Goal: Information Seeking & Learning: Compare options

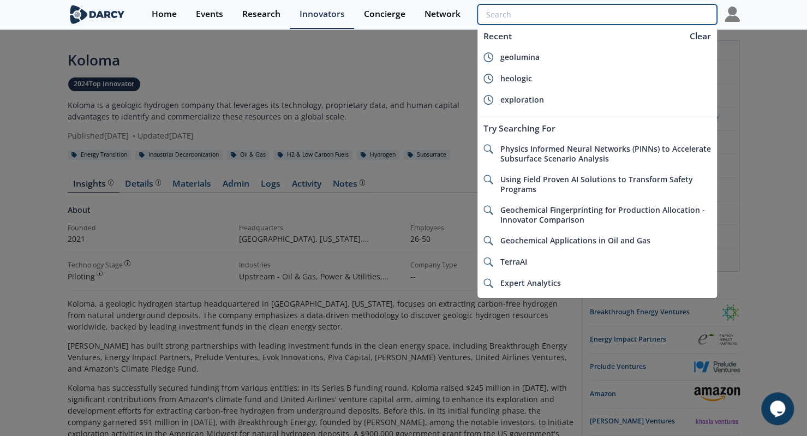
click at [682, 14] on input "search" at bounding box center [597, 14] width 239 height 20
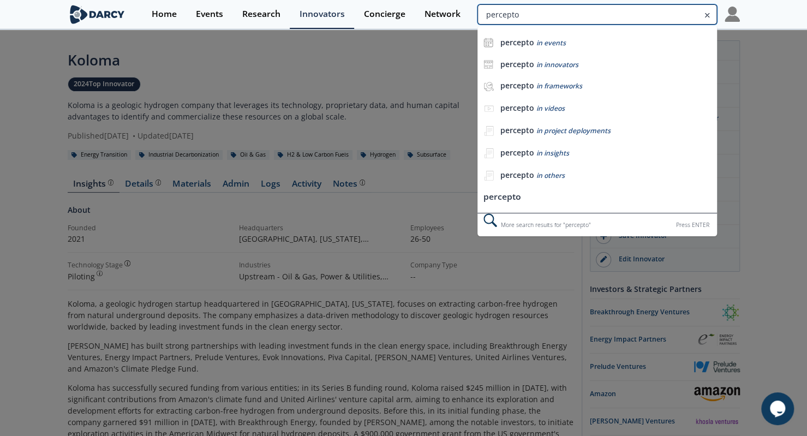
type input "percepto"
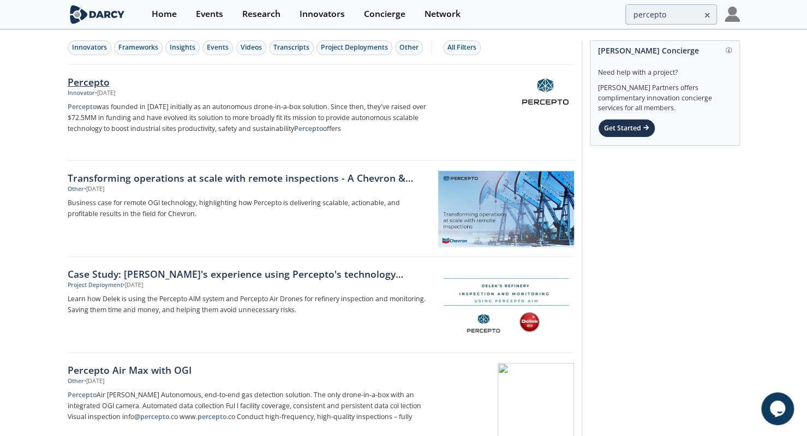
click at [133, 75] on div "Percepto" at bounding box center [248, 82] width 361 height 14
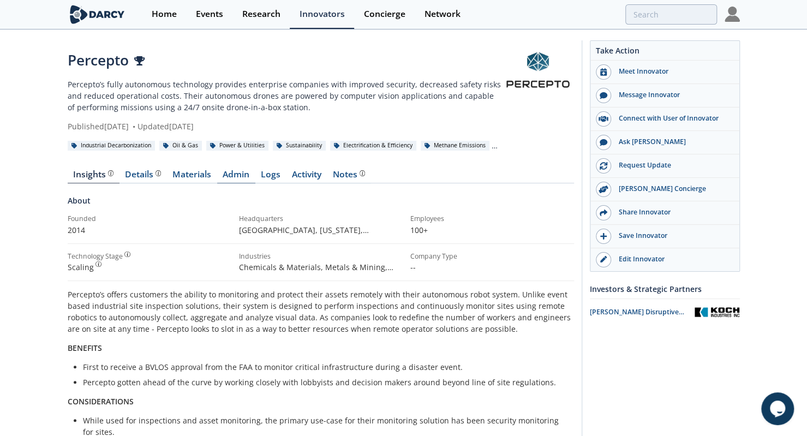
click at [241, 177] on link "Admin" at bounding box center [236, 176] width 38 height 13
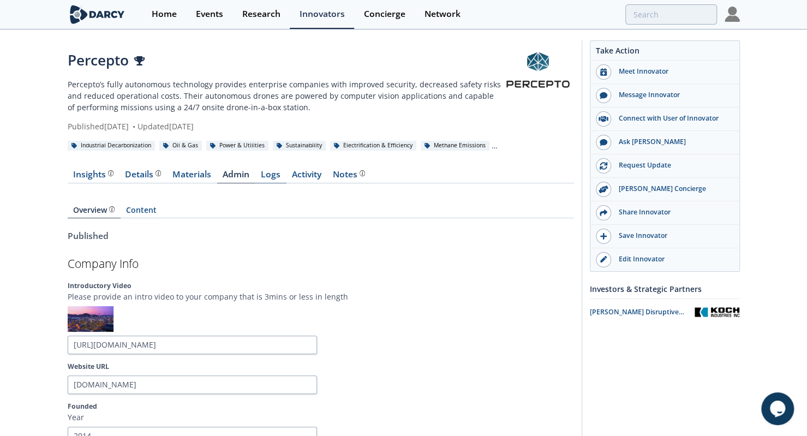
click at [260, 176] on link "Logs" at bounding box center [270, 176] width 31 height 13
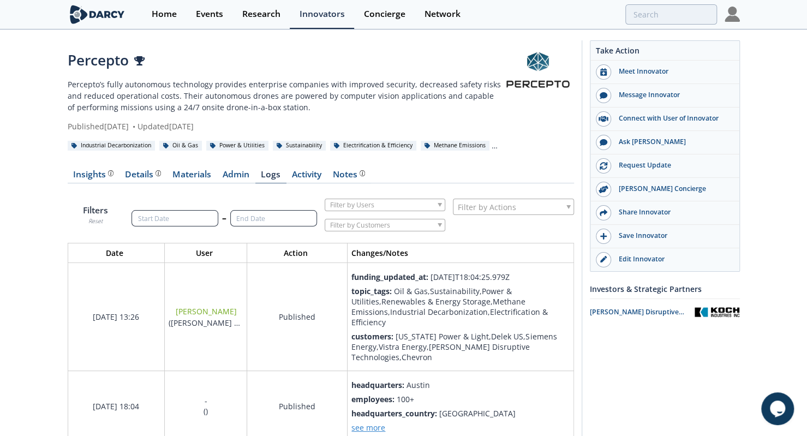
scroll to position [1357, 523]
click at [191, 176] on link "Materials" at bounding box center [192, 176] width 50 height 13
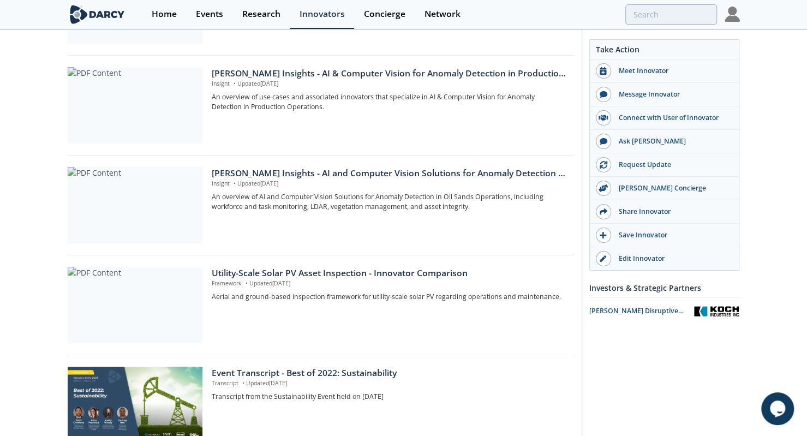
scroll to position [861, 0]
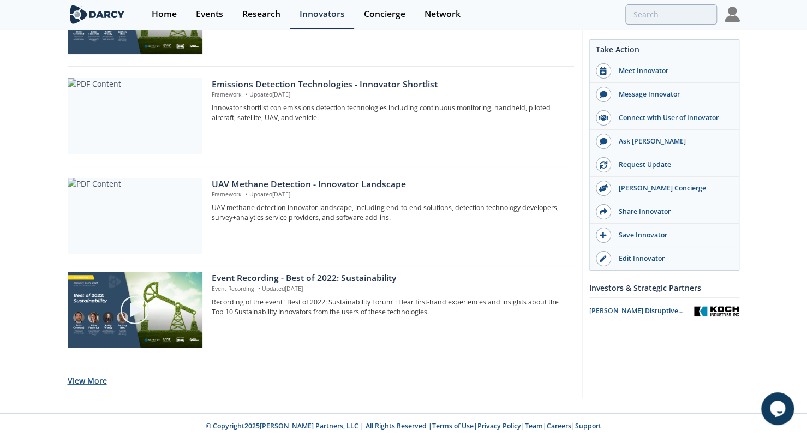
click at [80, 378] on button "View More" at bounding box center [87, 380] width 39 height 27
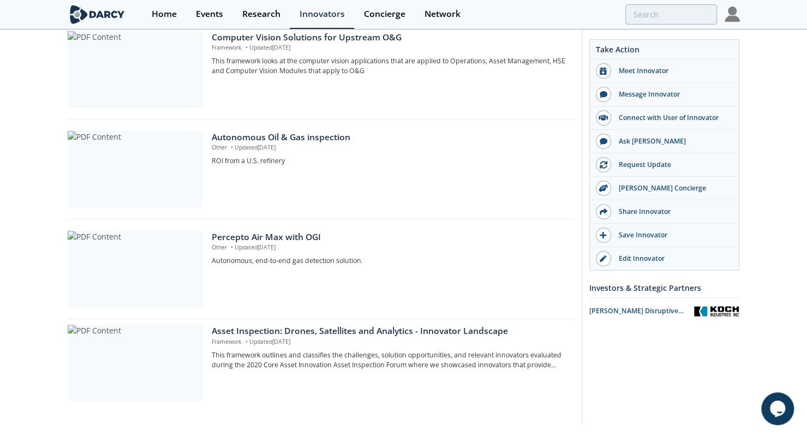
scroll to position [1506, 0]
click at [327, 145] on p "Other • Updated Jul 6, 2022" at bounding box center [389, 149] width 354 height 9
click at [271, 244] on p "Other • Updated Jul 6, 2022" at bounding box center [389, 248] width 354 height 9
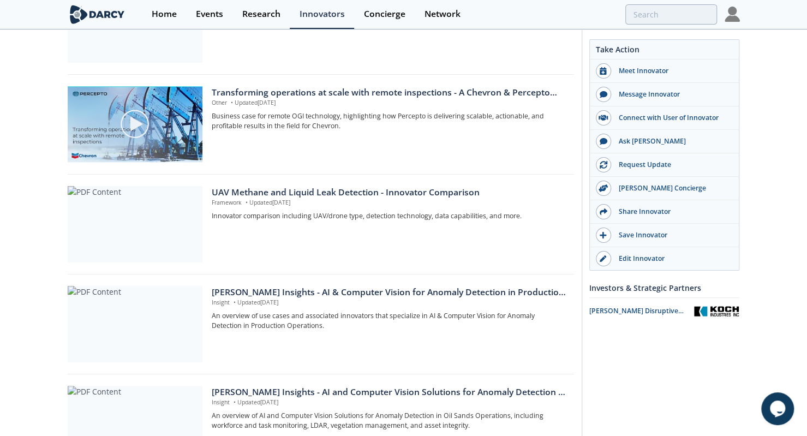
scroll to position [254, 0]
click at [308, 191] on div "UAV Methane and Liquid Leak Detection - Innovator Comparison" at bounding box center [389, 192] width 354 height 13
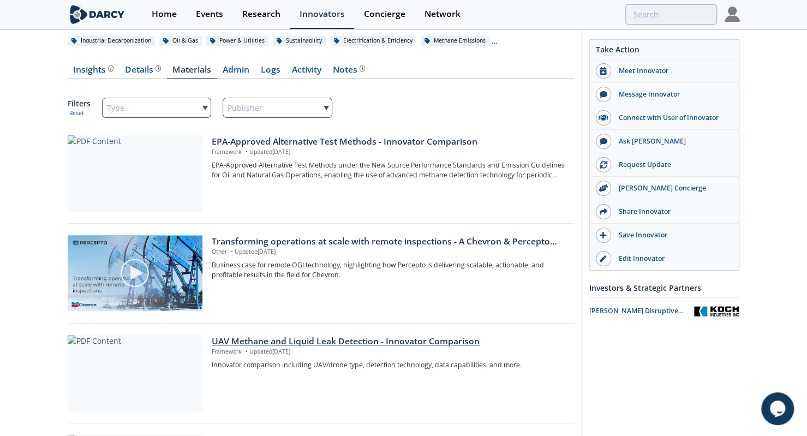
scroll to position [0, 0]
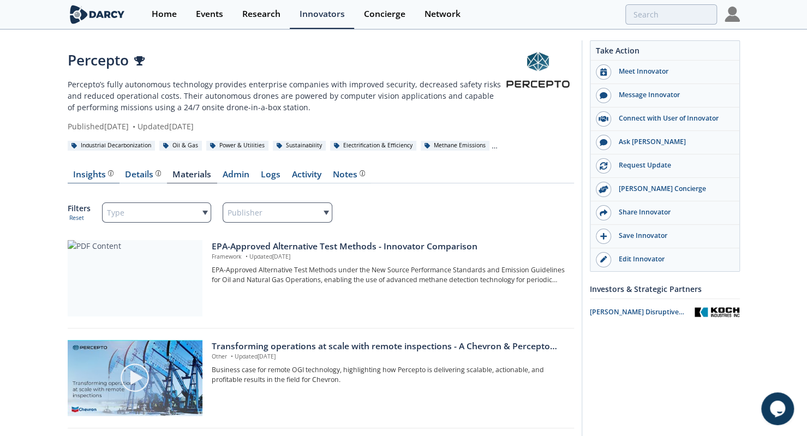
click at [80, 172] on div "Insights" at bounding box center [93, 174] width 40 height 9
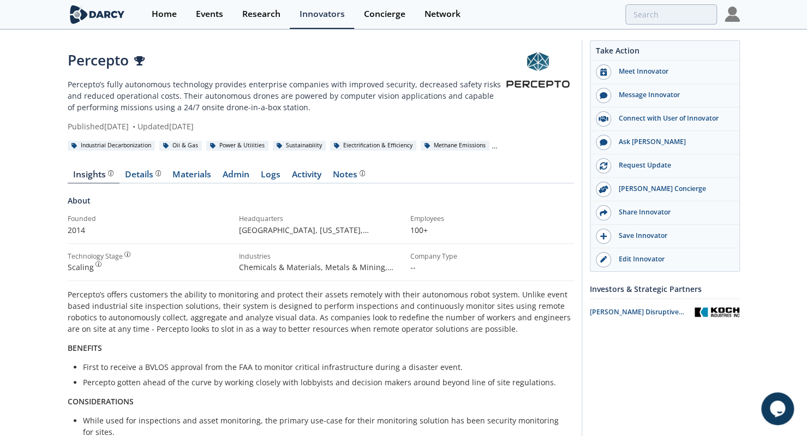
click at [136, 68] on div "Percepto Top Innovator in 2022" at bounding box center [285, 60] width 434 height 21
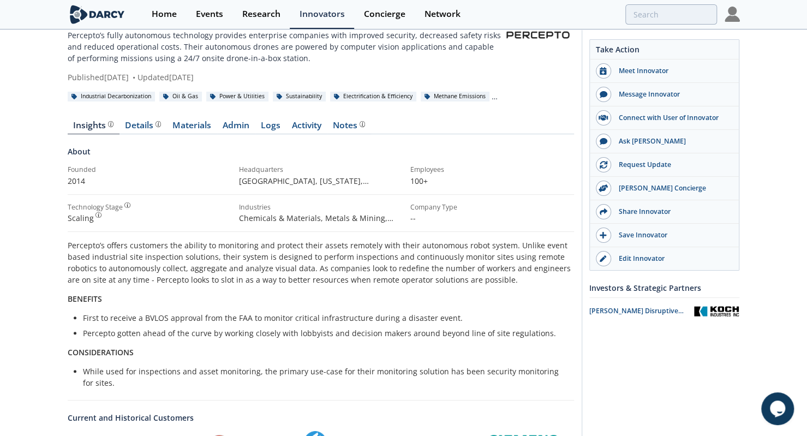
scroll to position [49, 0]
click at [188, 129] on link "Materials" at bounding box center [192, 128] width 50 height 13
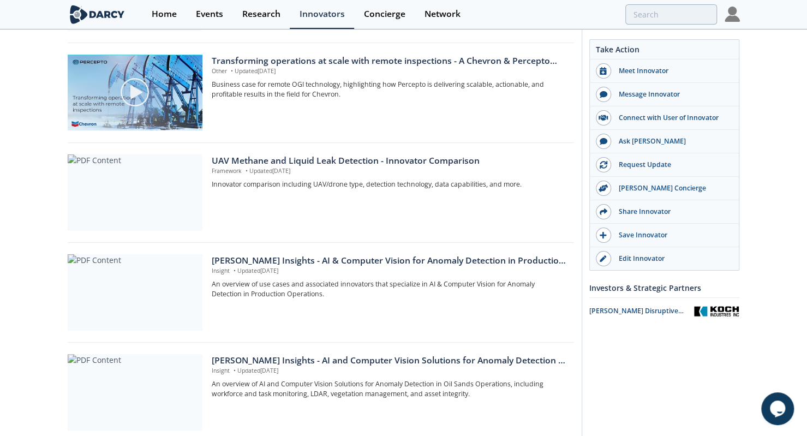
scroll to position [301, 0]
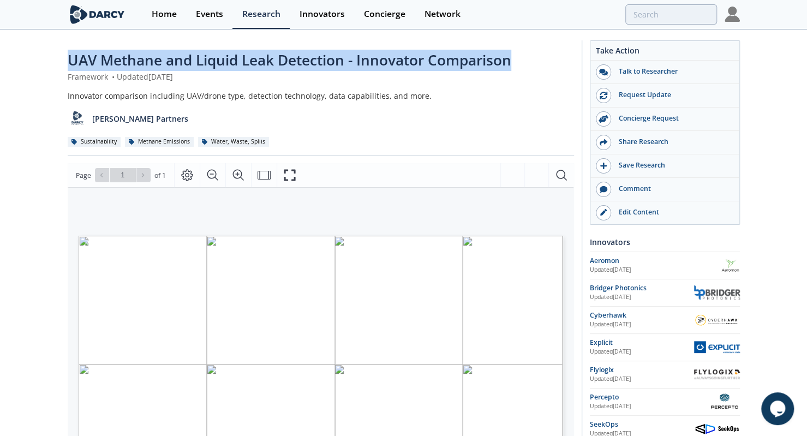
drag, startPoint x: 47, startPoint y: 61, endPoint x: 514, endPoint y: 46, distance: 467.4
click at [514, 46] on div "UAV Methane and Liquid Leak Detection - Innovator Comparison Framework • Update…" at bounding box center [403, 416] width 807 height 770
copy span "UAV Methane and Liquid Leak Detection - Innovator Comparison"
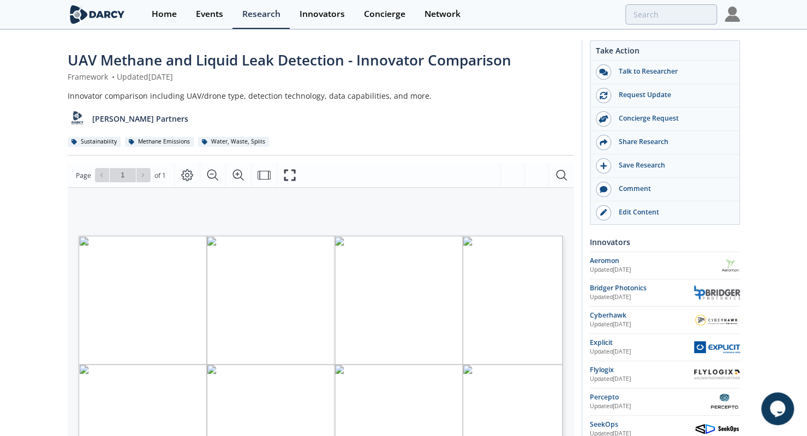
click at [0, 196] on div "UAV Methane and Liquid Leak Detection - Innovator Comparison Framework • Update…" at bounding box center [403, 416] width 807 height 770
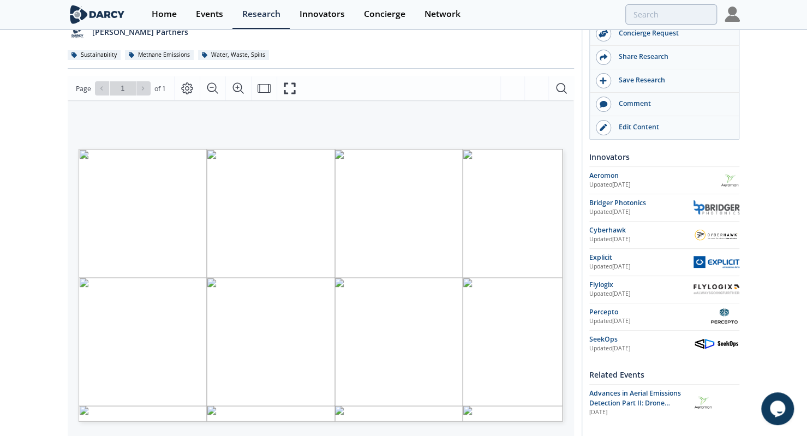
scroll to position [95, 0]
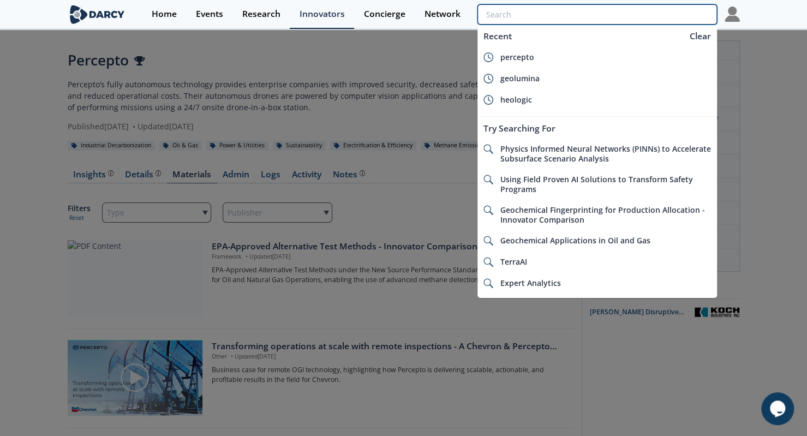
click at [649, 12] on input "search" at bounding box center [597, 14] width 239 height 20
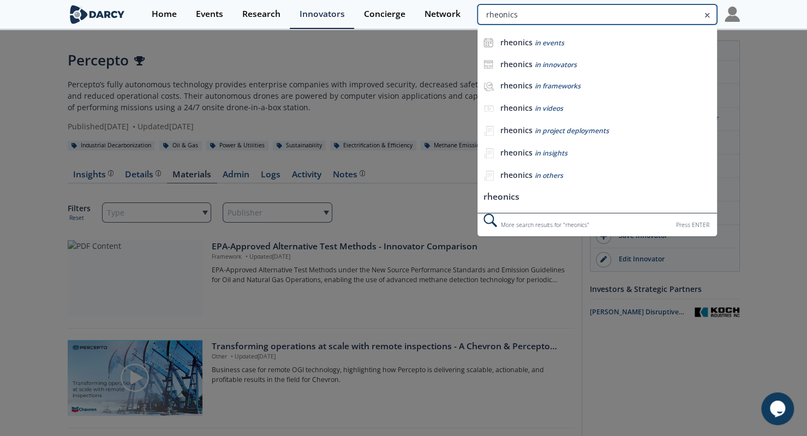
type input "rheonics"
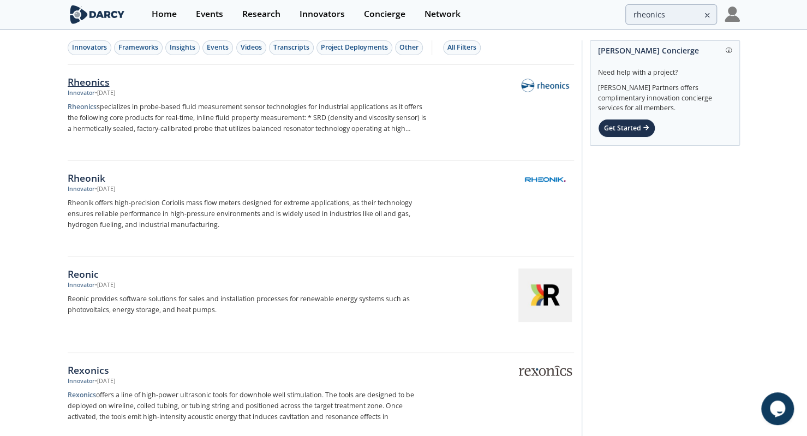
click at [286, 104] on p "Rheonics specializes in probe-based fluid measurement sensor technologies for i…" at bounding box center [248, 118] width 361 height 33
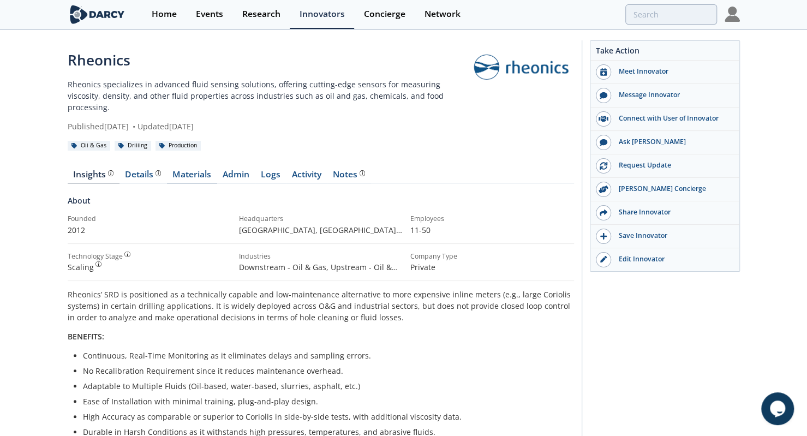
click at [196, 170] on link "Materials" at bounding box center [192, 176] width 50 height 13
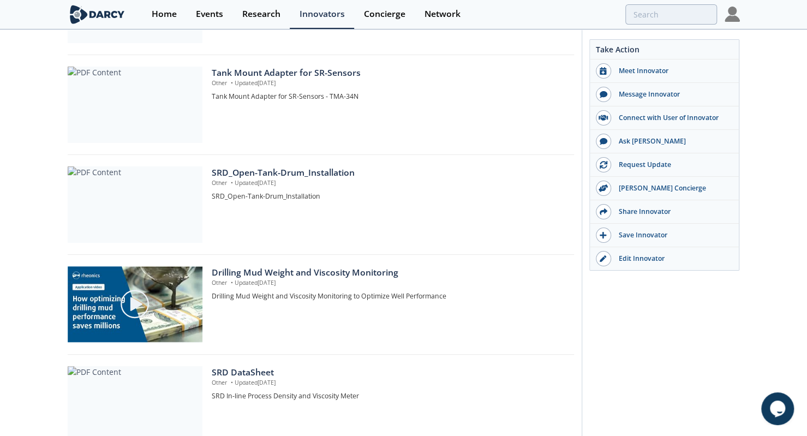
scroll to position [524, 0]
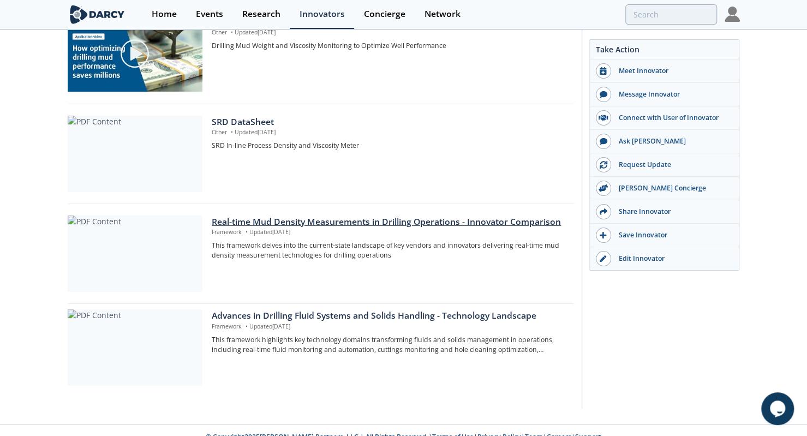
click at [260, 241] on p "This framework delves into the current-state landscape of key vendors and innov…" at bounding box center [389, 251] width 354 height 20
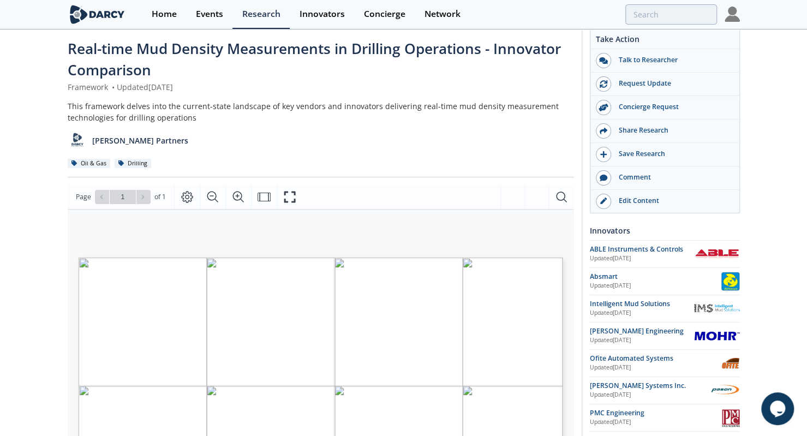
scroll to position [9, 0]
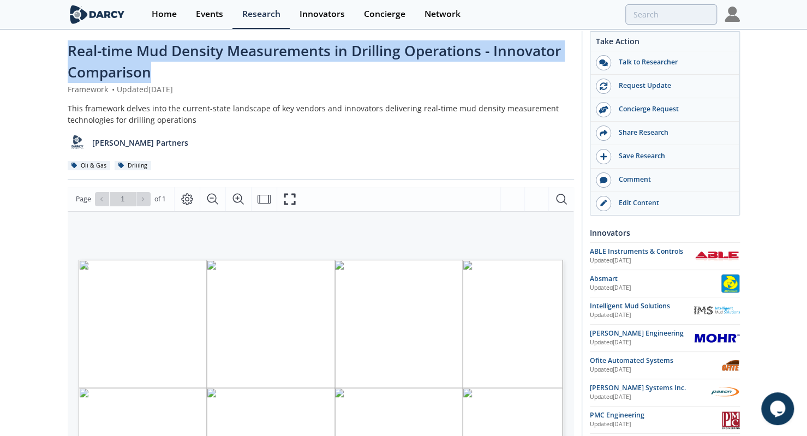
drag, startPoint x: 49, startPoint y: 56, endPoint x: 157, endPoint y: 71, distance: 109.1
click at [157, 71] on div "Real-time Mud Density Measurements in Drilling Operations - Innovator Compariso…" at bounding box center [403, 422] width 807 height 803
copy span "Real-time Mud Density Measurements in Drilling Operations - Innovator Comparison"
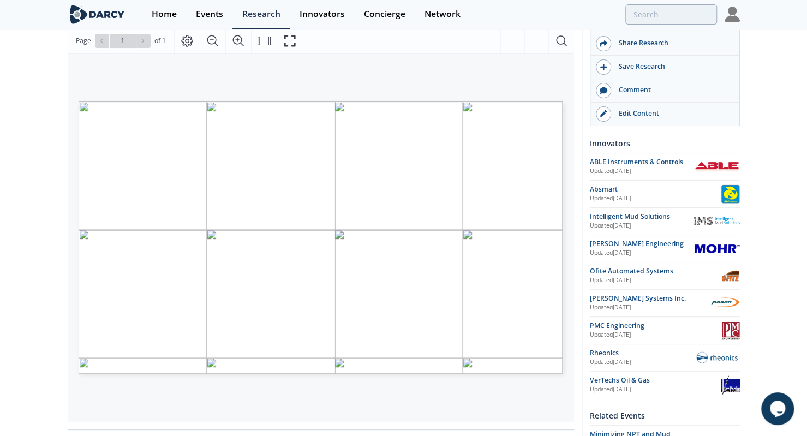
scroll to position [0, 0]
